Goal: Task Accomplishment & Management: Complete application form

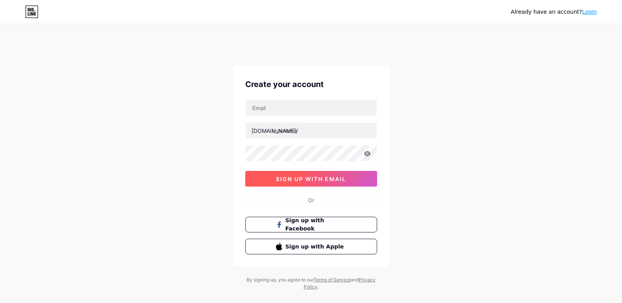
click at [305, 181] on span "sign up with email" at bounding box center [311, 179] width 70 height 7
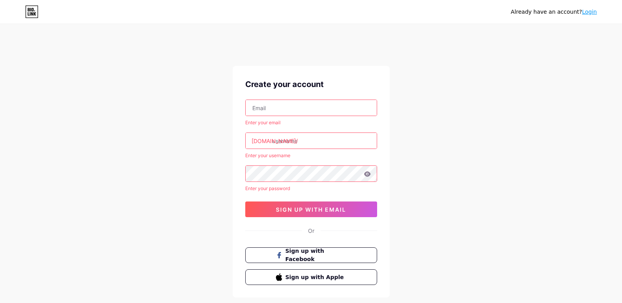
click at [285, 113] on input "text" at bounding box center [311, 108] width 131 height 16
type input "[EMAIL_ADDRESS][DOMAIN_NAME]"
click at [288, 141] on input "text" at bounding box center [311, 141] width 131 height 16
paste input "fortunerealestates"
type input "fortunerealestates"
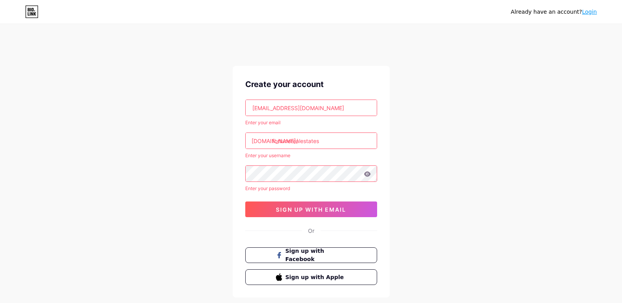
click at [130, 303] on div "Already have an account? Login Create your account fortunerealestates182@gmail.…" at bounding box center [311, 181] width 622 height 331
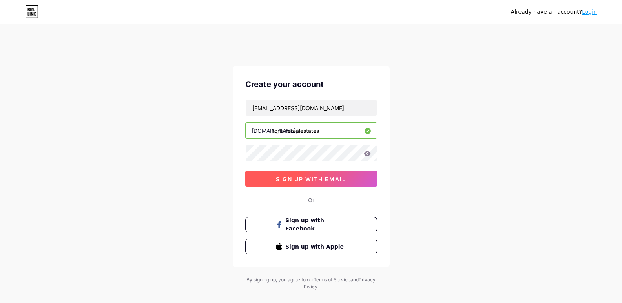
click at [307, 177] on span "sign up with email" at bounding box center [311, 179] width 70 height 7
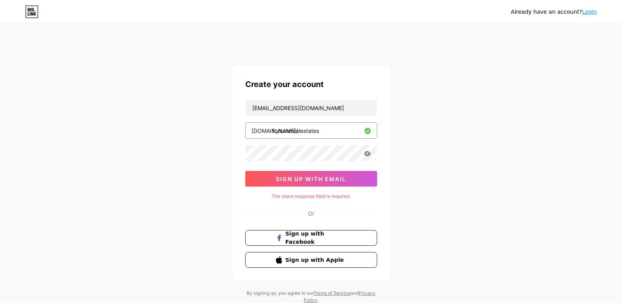
scroll to position [26, 0]
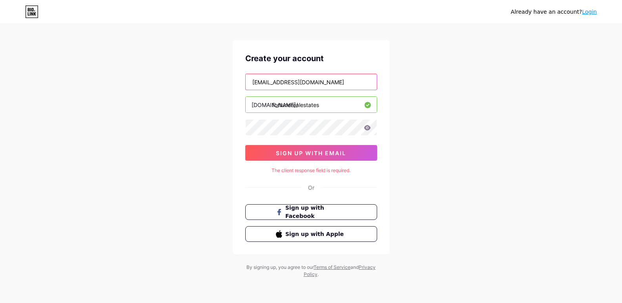
click at [344, 85] on input "[EMAIL_ADDRESS][DOMAIN_NAME]" at bounding box center [311, 82] width 131 height 16
click at [333, 100] on input "fortunerealestates" at bounding box center [311, 105] width 131 height 16
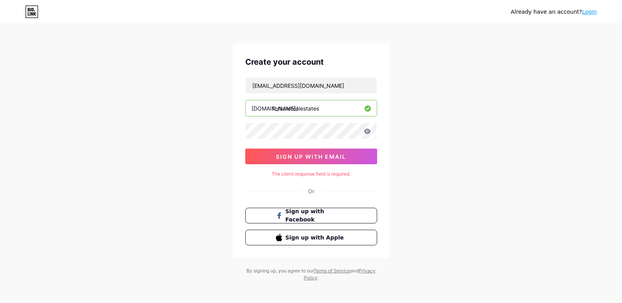
scroll to position [0, 0]
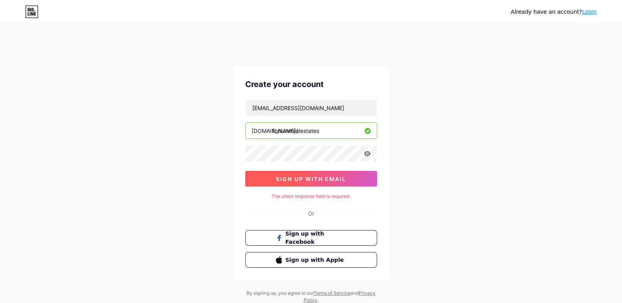
click at [322, 175] on button "sign up with email" at bounding box center [311, 179] width 132 height 16
click at [365, 155] on icon at bounding box center [367, 153] width 7 height 5
click at [369, 155] on icon at bounding box center [367, 153] width 7 height 5
click at [369, 152] on icon at bounding box center [367, 153] width 7 height 5
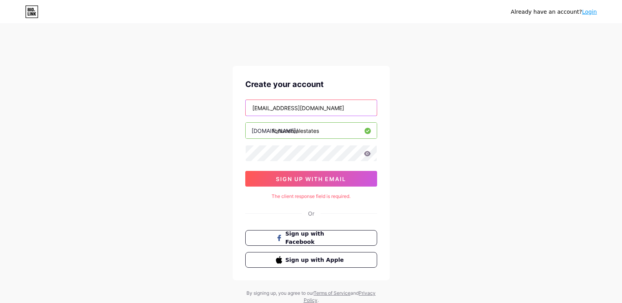
click at [351, 109] on input "[EMAIL_ADDRESS][DOMAIN_NAME]" at bounding box center [311, 108] width 131 height 16
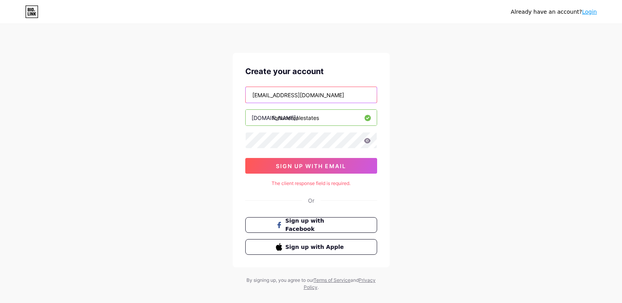
scroll to position [26, 0]
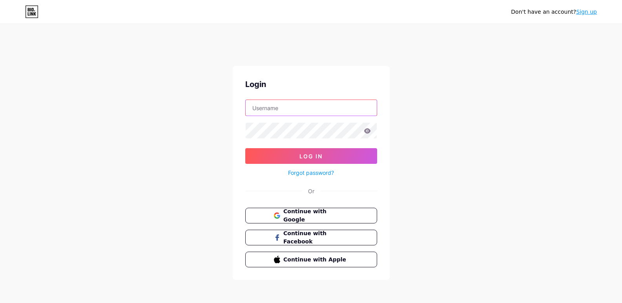
click at [308, 108] on input "text" at bounding box center [311, 108] width 131 height 16
type input "[EMAIL_ADDRESS][DOMAIN_NAME]"
click at [369, 131] on icon at bounding box center [367, 130] width 7 height 5
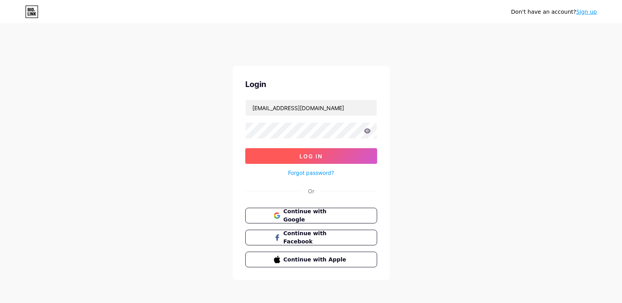
click at [339, 150] on button "Log In" at bounding box center [311, 156] width 132 height 16
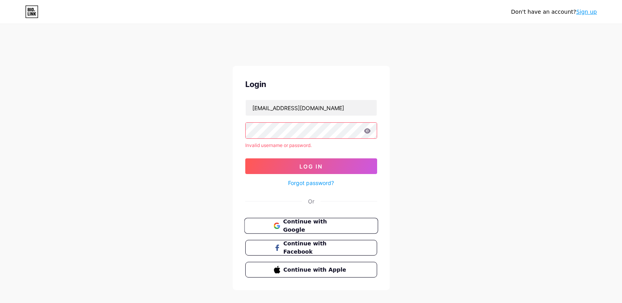
click at [314, 222] on span "Continue with Google" at bounding box center [316, 226] width 66 height 17
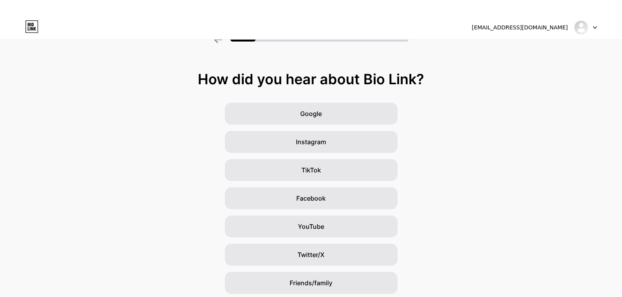
click at [594, 27] on icon at bounding box center [594, 28] width 3 height 2
click at [584, 31] on img at bounding box center [581, 27] width 13 height 13
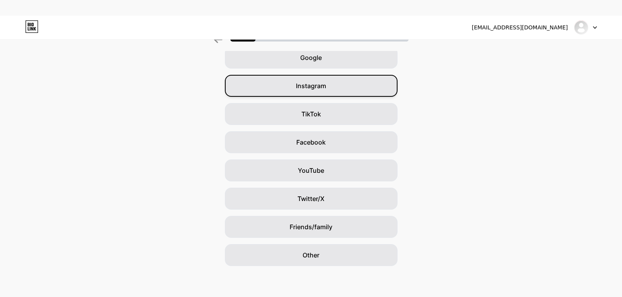
scroll to position [56, 0]
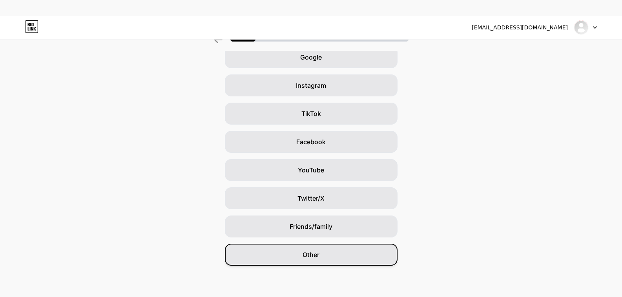
click at [310, 255] on span "Other" at bounding box center [310, 254] width 17 height 9
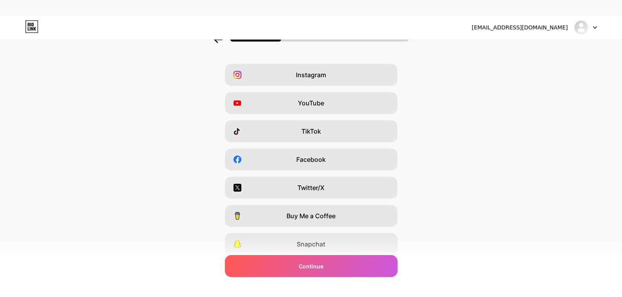
scroll to position [96, 0]
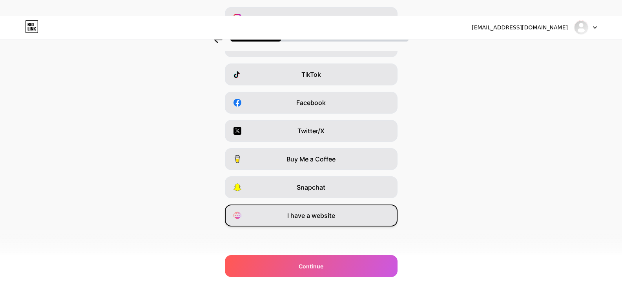
click at [349, 220] on div "I have a website" at bounding box center [311, 216] width 173 height 22
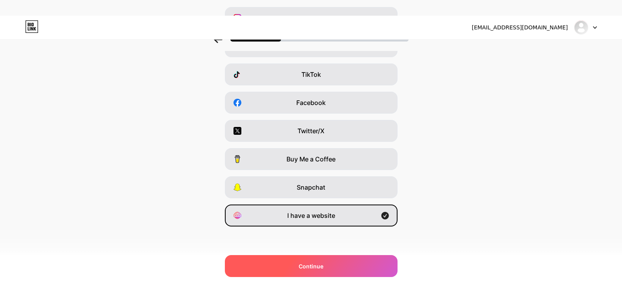
drag, startPoint x: 324, startPoint y: 262, endPoint x: 332, endPoint y: 258, distance: 9.2
click at [323, 262] on span "Continue" at bounding box center [311, 266] width 25 height 8
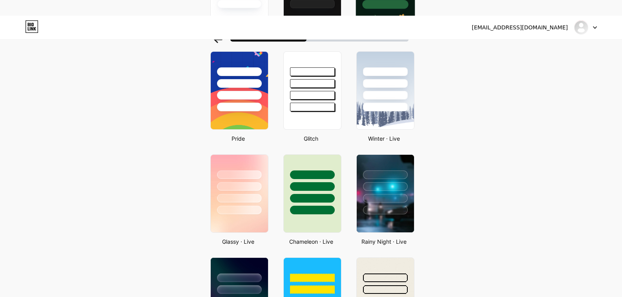
scroll to position [0, 0]
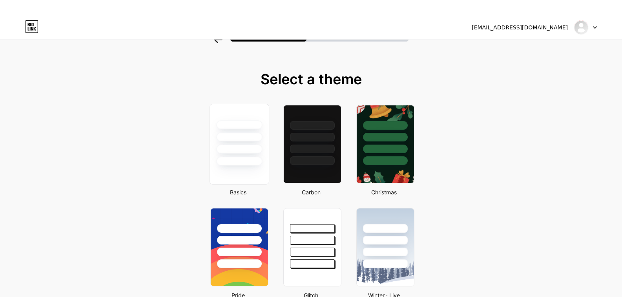
click at [259, 146] on div at bounding box center [239, 149] width 46 height 9
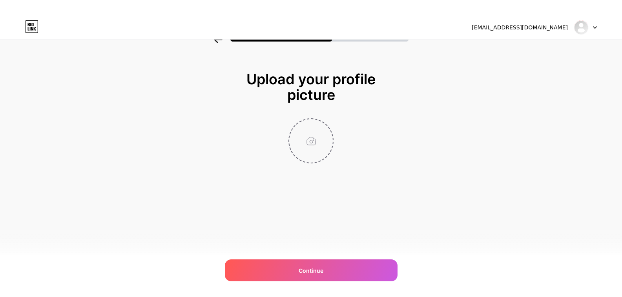
click at [312, 138] on input "file" at bounding box center [311, 141] width 44 height 44
type input "C:\fakepath\Fortune real estate (1).png"
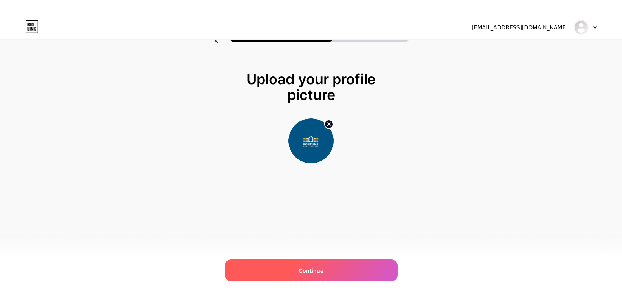
click at [312, 269] on span "Continue" at bounding box center [311, 271] width 25 height 8
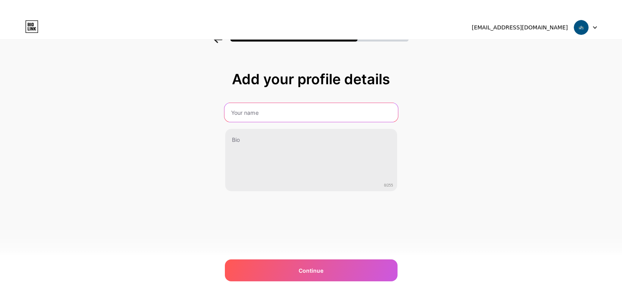
click at [304, 121] on input "text" at bounding box center [310, 112] width 173 height 19
type input "Fortune Real Estates"
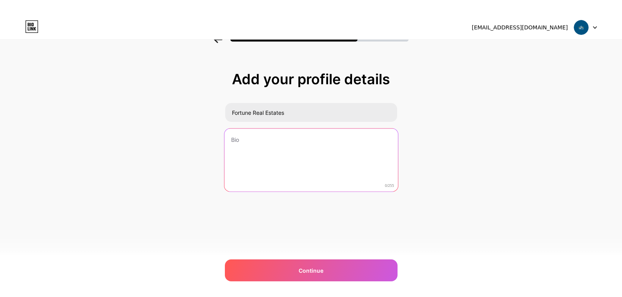
click at [273, 147] on textarea at bounding box center [310, 161] width 173 height 64
paste textarea "Fortune Real Estates is one of the best property dealer that deals in commercia…"
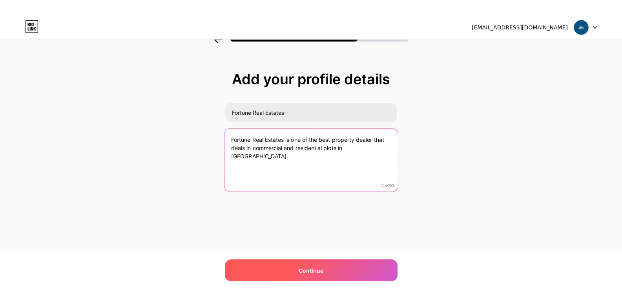
type textarea "Fortune Real Estates is one of the best property dealer that deals in commercia…"
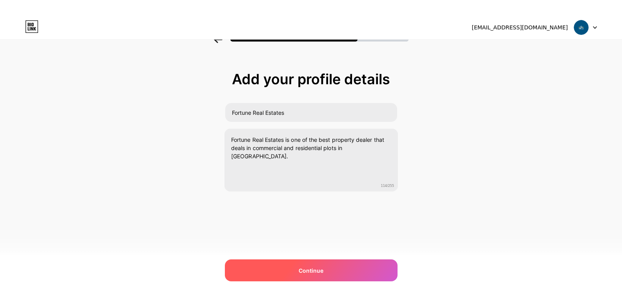
click at [308, 263] on div "Continue" at bounding box center [311, 271] width 173 height 22
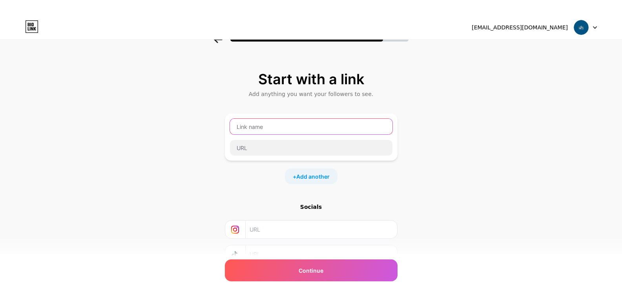
click at [272, 128] on input "text" at bounding box center [311, 127] width 162 height 16
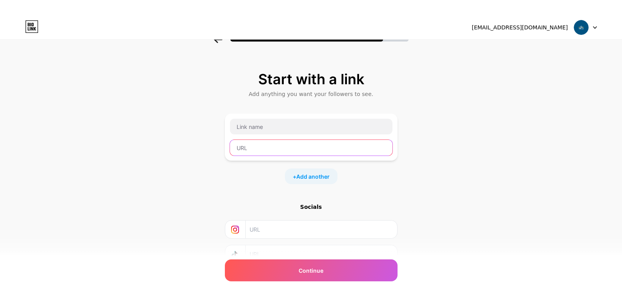
click at [264, 146] on input "text" at bounding box center [311, 148] width 162 height 16
click at [255, 153] on input "text" at bounding box center [311, 148] width 162 height 16
paste input "https://www.fortunerealestates.co.in/"
click at [357, 149] on input "https://www.fortunerealestates.co.in/" at bounding box center [311, 148] width 162 height 16
click at [366, 144] on input "https://www.fortunerealestates.co.in/" at bounding box center [311, 148] width 162 height 16
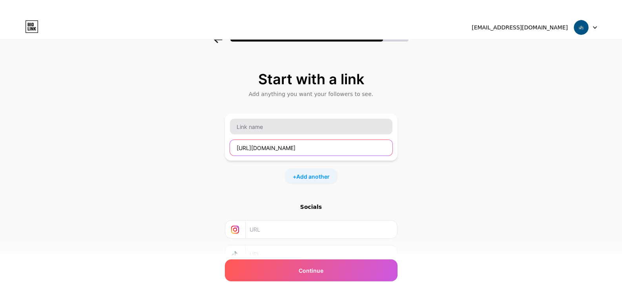
type input "https://www.fortunerealestates.co.in/"
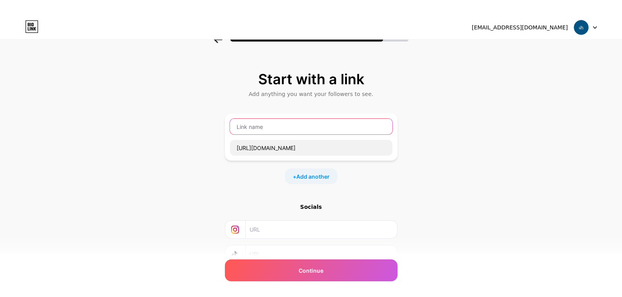
click at [359, 132] on input "text" at bounding box center [311, 127] width 162 height 16
click at [422, 173] on div "Start with a link Add anything you want your followers to see. https://www.fort…" at bounding box center [311, 190] width 622 height 276
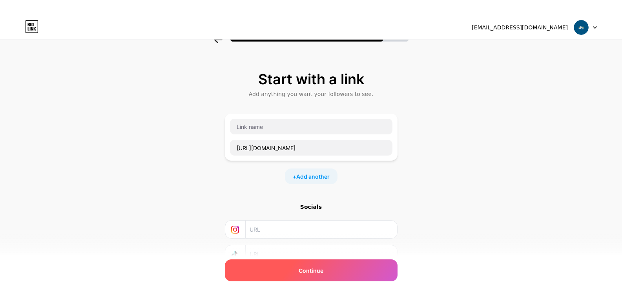
click at [323, 272] on span "Continue" at bounding box center [311, 271] width 25 height 8
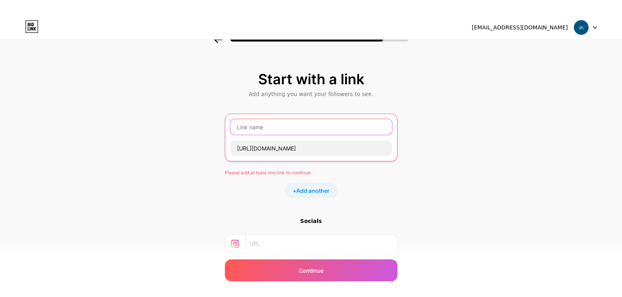
click at [320, 134] on input "text" at bounding box center [311, 127] width 162 height 16
paste input "https://www.fortunerealestates.co.in/"
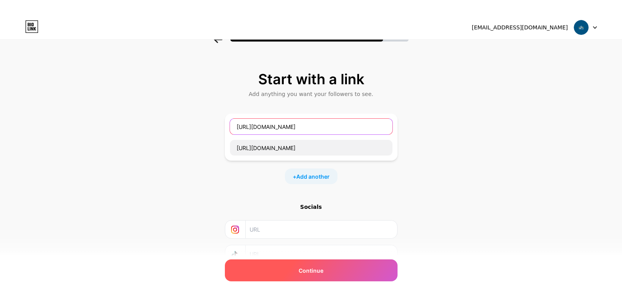
type input "https://www.fortunerealestates.co.in/"
click at [334, 275] on div "Continue" at bounding box center [311, 271] width 173 height 22
drag, startPoint x: 314, startPoint y: 270, endPoint x: 318, endPoint y: 268, distance: 4.6
click at [315, 270] on span "Continue" at bounding box center [311, 271] width 25 height 8
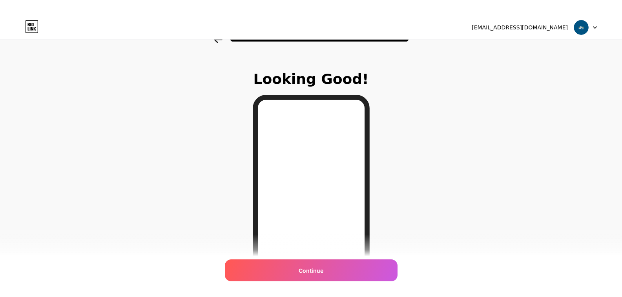
click at [309, 268] on span "Continue" at bounding box center [311, 271] width 25 height 8
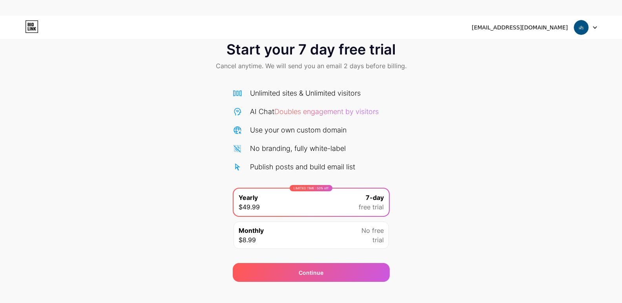
scroll to position [28, 0]
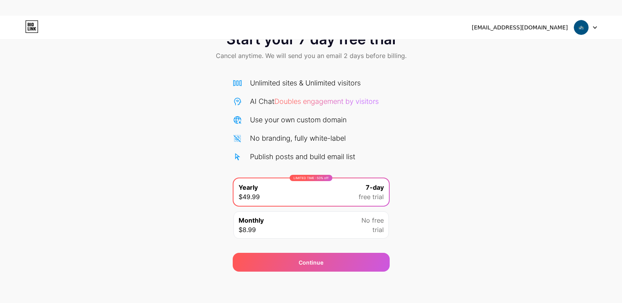
click at [585, 27] on img at bounding box center [581, 27] width 15 height 15
click at [596, 27] on icon at bounding box center [594, 28] width 3 height 2
click at [510, 109] on div "Start your 7 day free trial Cancel anytime. We will send you an email 2 days be…" at bounding box center [311, 148] width 622 height 248
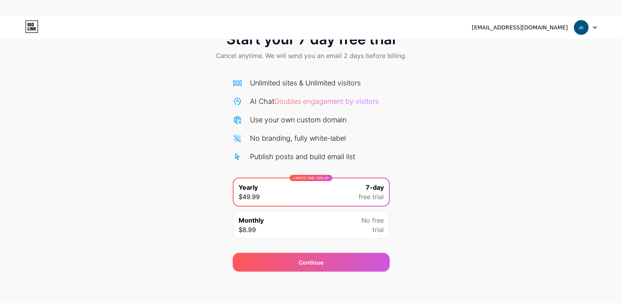
click at [316, 220] on div "Monthly $8.99 No free trial" at bounding box center [310, 224] width 155 height 27
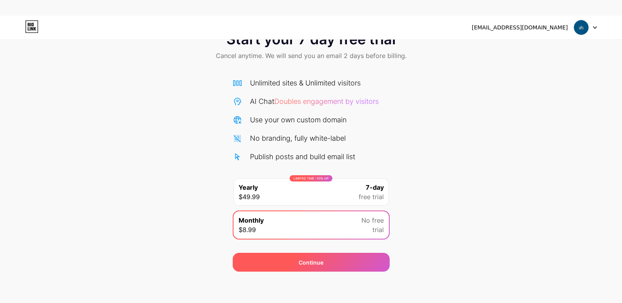
click at [310, 260] on span "Continue" at bounding box center [311, 263] width 25 height 8
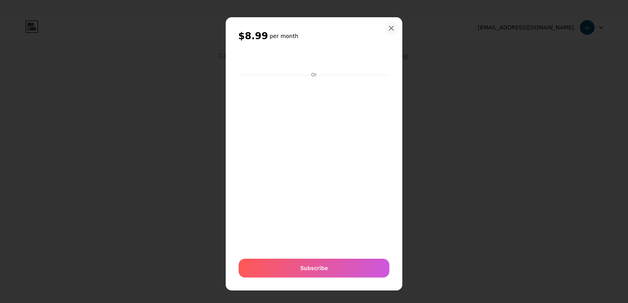
click at [390, 33] on div at bounding box center [391, 28] width 14 height 14
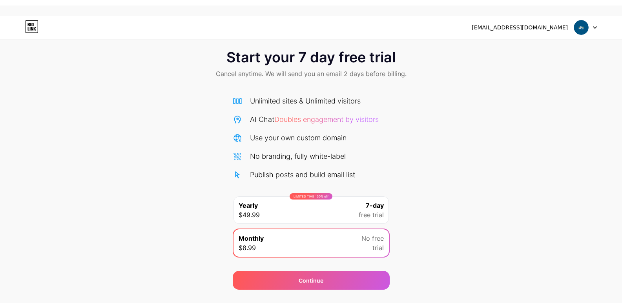
scroll to position [0, 0]
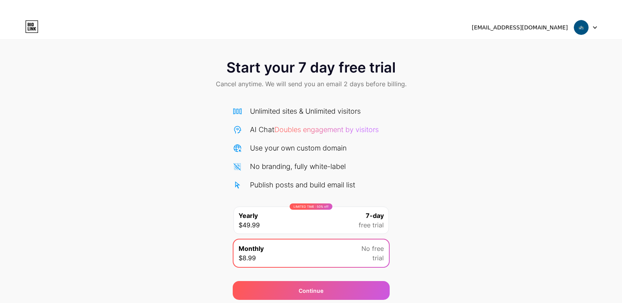
click at [34, 32] on icon at bounding box center [31, 26] width 13 height 13
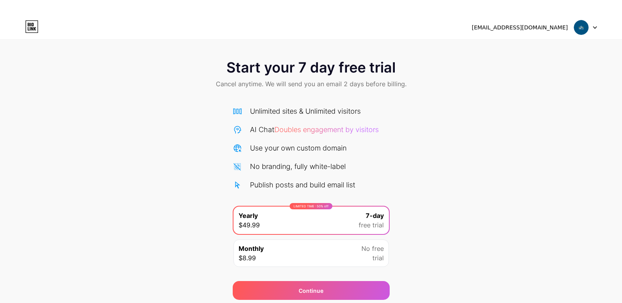
click at [520, 29] on div "[EMAIL_ADDRESS][DOMAIN_NAME]" at bounding box center [520, 28] width 96 height 8
click at [526, 17] on div "fortunerealestates182@gmail.com Logout" at bounding box center [311, 28] width 622 height 24
click at [516, 51] on div "Start your 7 day free trial Cancel anytime. We will send you an email 2 days be…" at bounding box center [311, 158] width 622 height 284
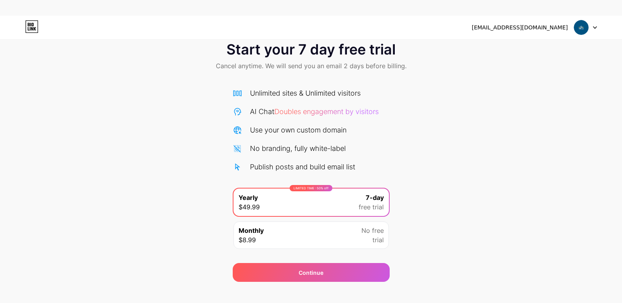
scroll to position [28, 0]
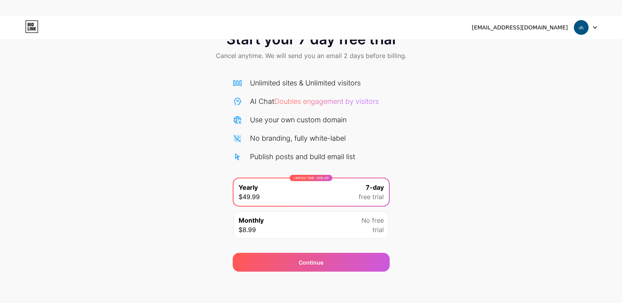
click at [595, 29] on icon at bounding box center [595, 27] width 4 height 3
click at [418, 97] on div "Start your 7 day free trial Cancel anytime. We will send you an email 2 days be…" at bounding box center [311, 148] width 622 height 248
